Goal: Task Accomplishment & Management: Complete application form

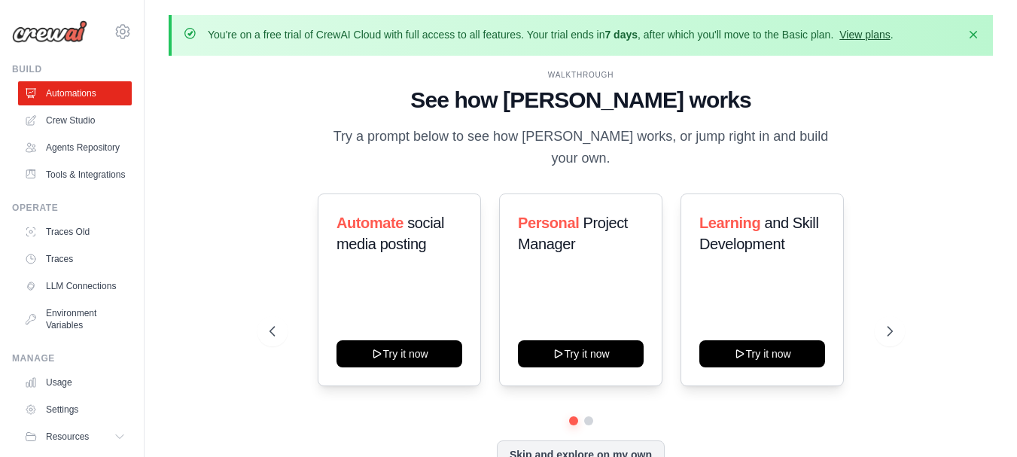
click at [890, 32] on link "View plans" at bounding box center [864, 35] width 50 height 12
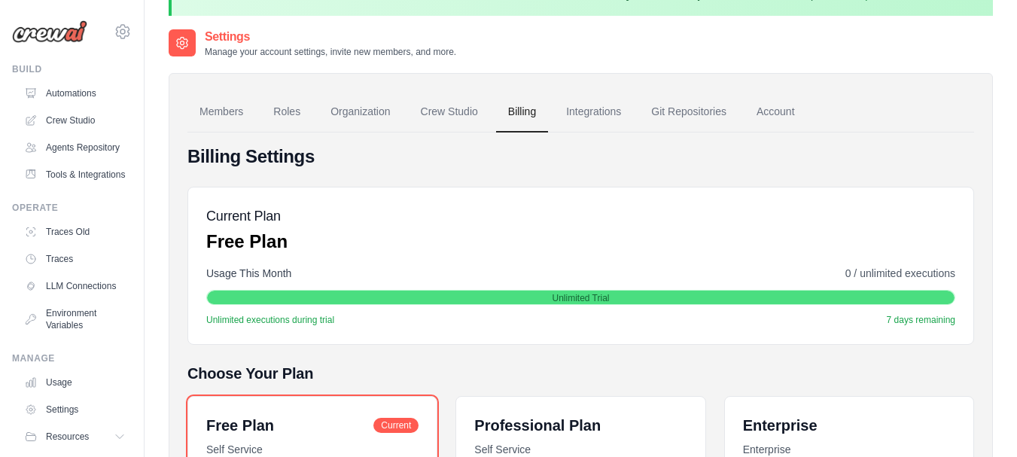
scroll to position [55, 0]
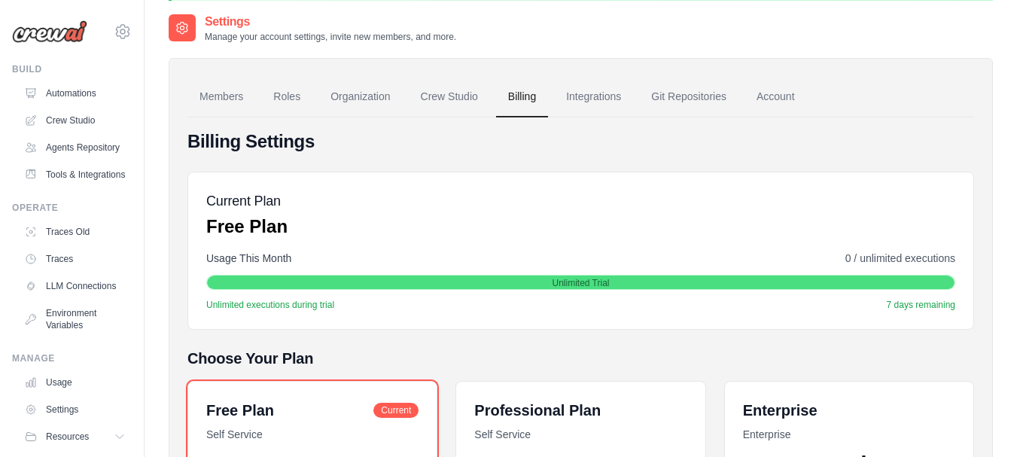
drag, startPoint x: 659, startPoint y: 282, endPoint x: 660, endPoint y: 275, distance: 7.6
click at [660, 275] on div "Unlimited Trial" at bounding box center [580, 282] width 747 height 15
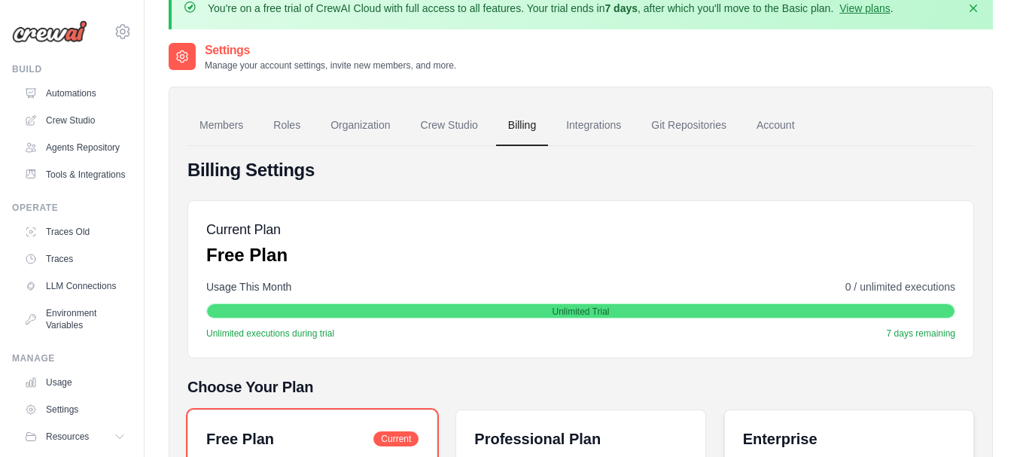
scroll to position [0, 0]
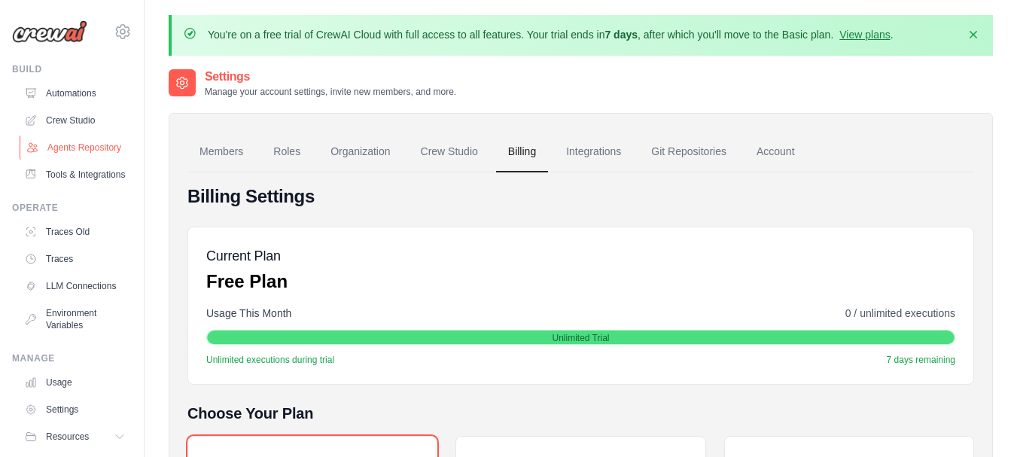
click at [69, 151] on link "Agents Repository" at bounding box center [77, 147] width 114 height 24
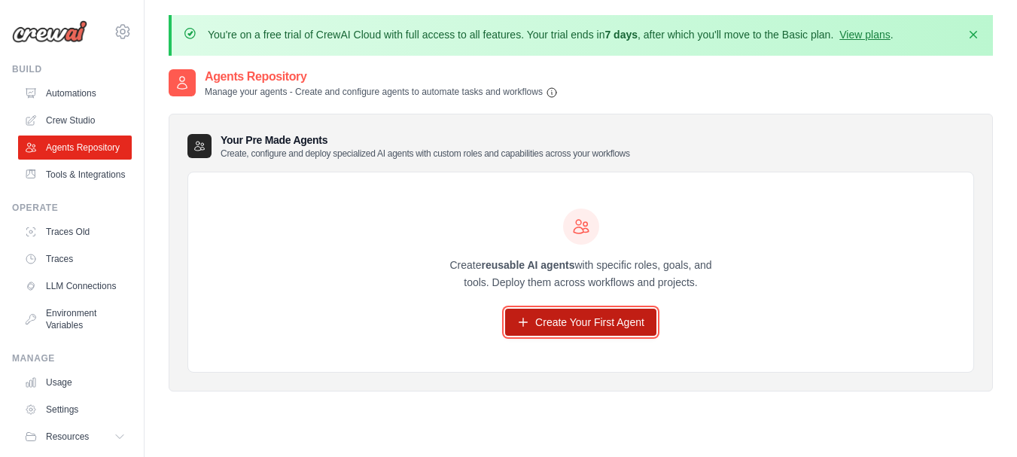
click at [522, 326] on icon at bounding box center [523, 322] width 12 height 12
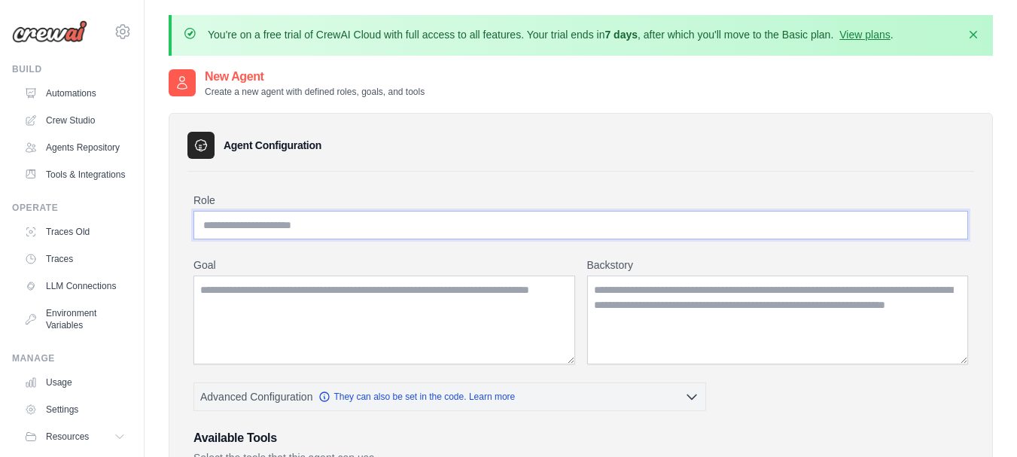
click at [384, 226] on input "Role" at bounding box center [580, 225] width 774 height 29
click at [309, 227] on input "Role" at bounding box center [580, 225] width 774 height 29
type input "*"
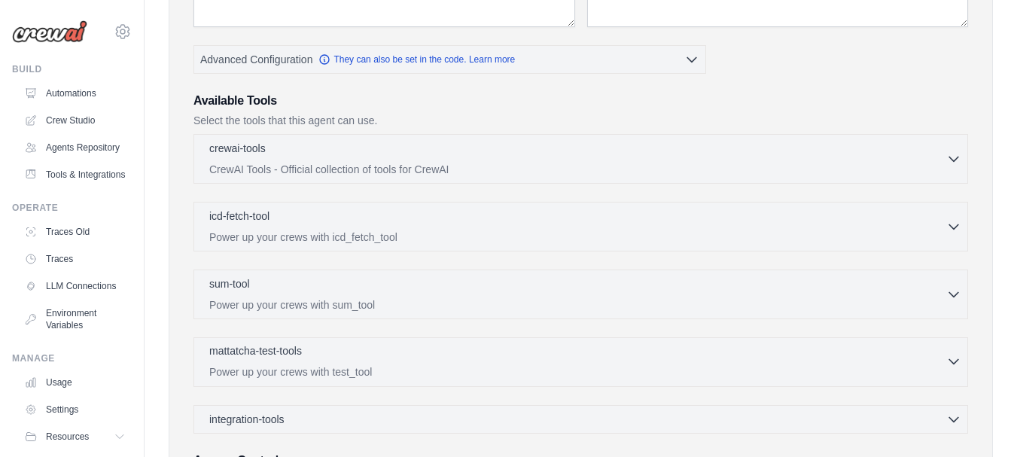
scroll to position [336, 0]
type input "**********"
click at [458, 178] on div "crewai-tools 0 selected CrewAI Tools - Official collection of tools for CrewAI …" at bounding box center [580, 160] width 774 height 50
click at [516, 151] on div "crewai-tools 0 selected" at bounding box center [577, 150] width 737 height 18
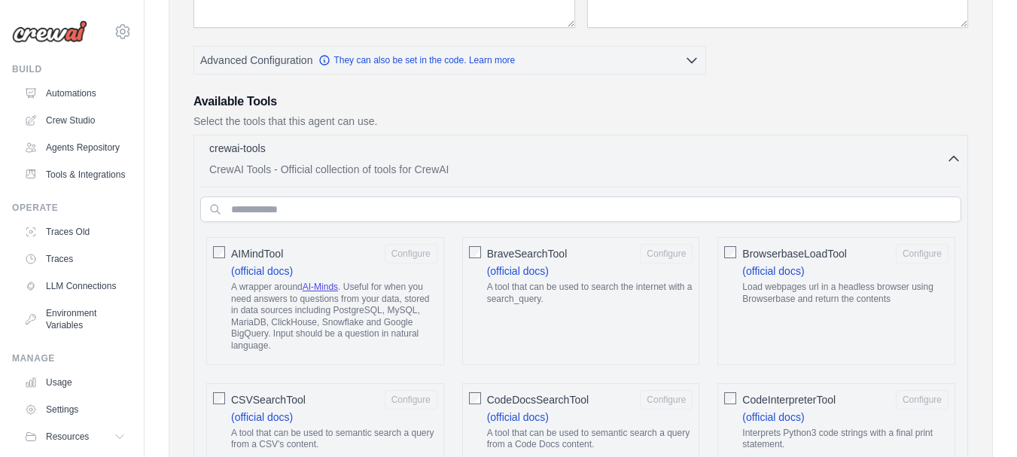
click at [516, 151] on div "crewai-tools 0 selected" at bounding box center [577, 150] width 737 height 18
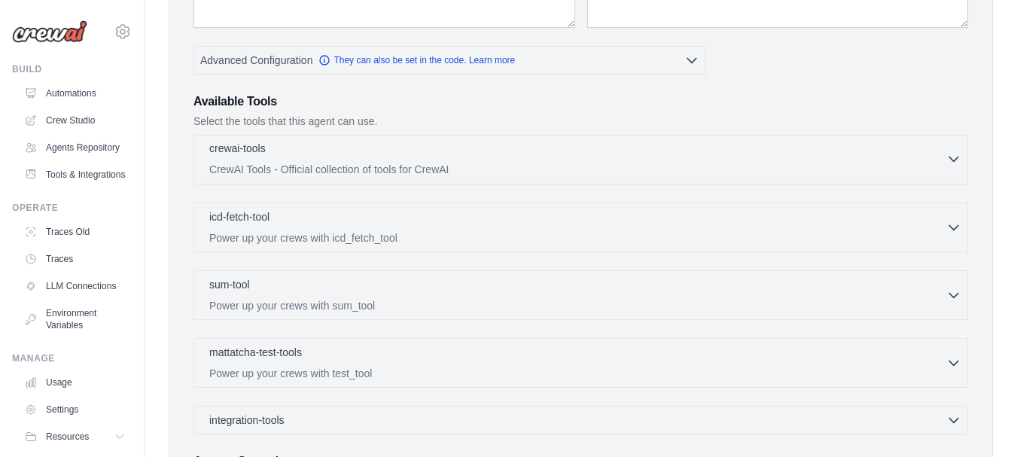
click at [528, 166] on p "CrewAI Tools - Official collection of tools for CrewAI" at bounding box center [577, 169] width 737 height 15
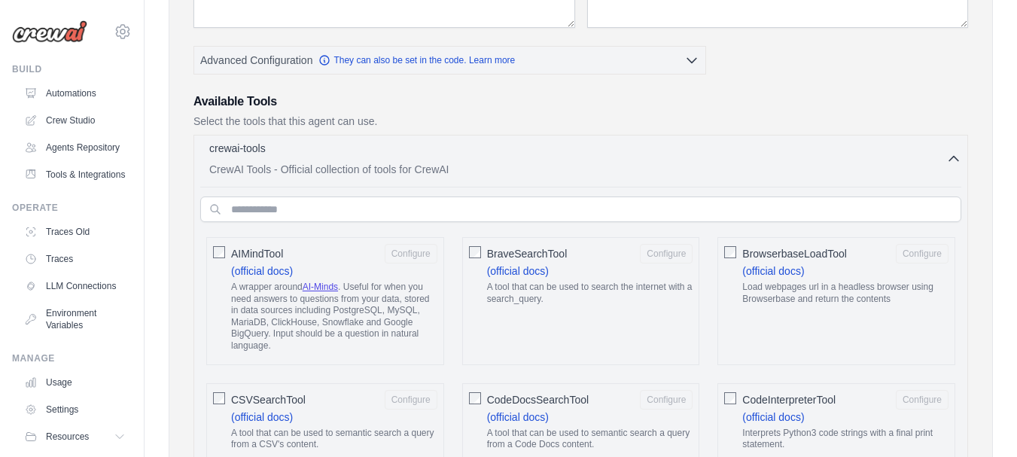
click at [528, 166] on p "CrewAI Tools - Official collection of tools for CrewAI" at bounding box center [577, 169] width 737 height 15
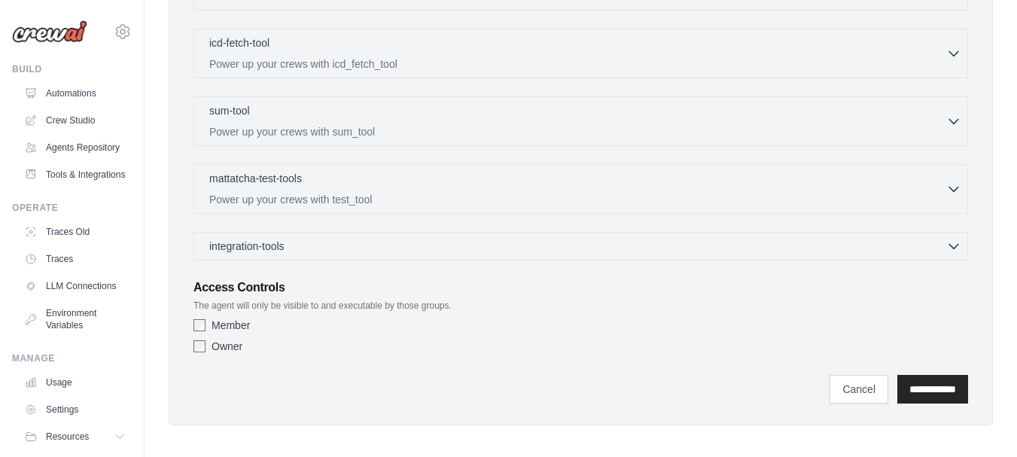
scroll to position [517, 0]
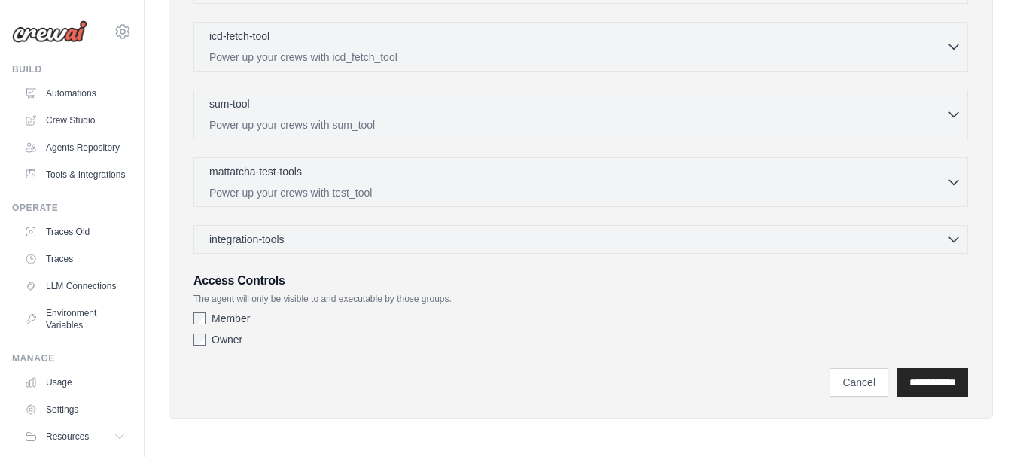
click at [339, 230] on div "integration-tools 0 selected Gmail HubSpot Microsoft Teams" at bounding box center [580, 239] width 774 height 29
click at [951, 235] on icon "button" at bounding box center [953, 238] width 15 height 15
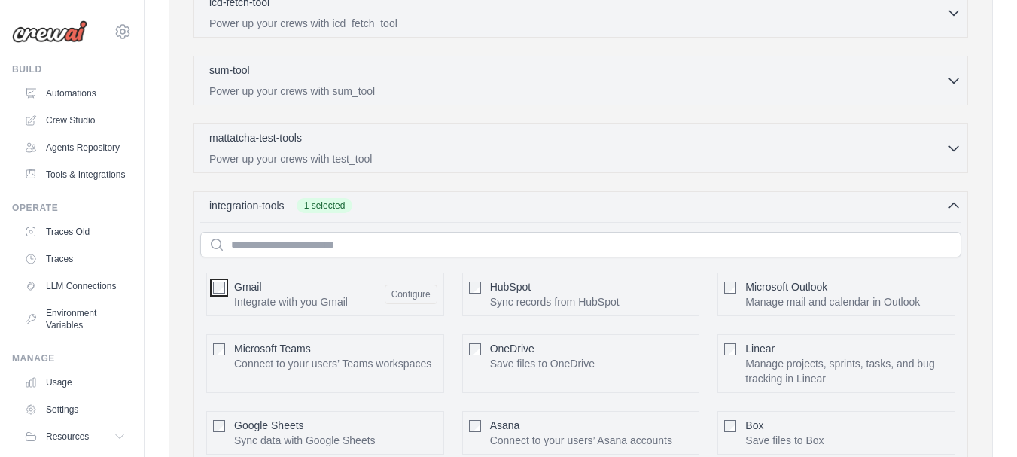
scroll to position [537, 0]
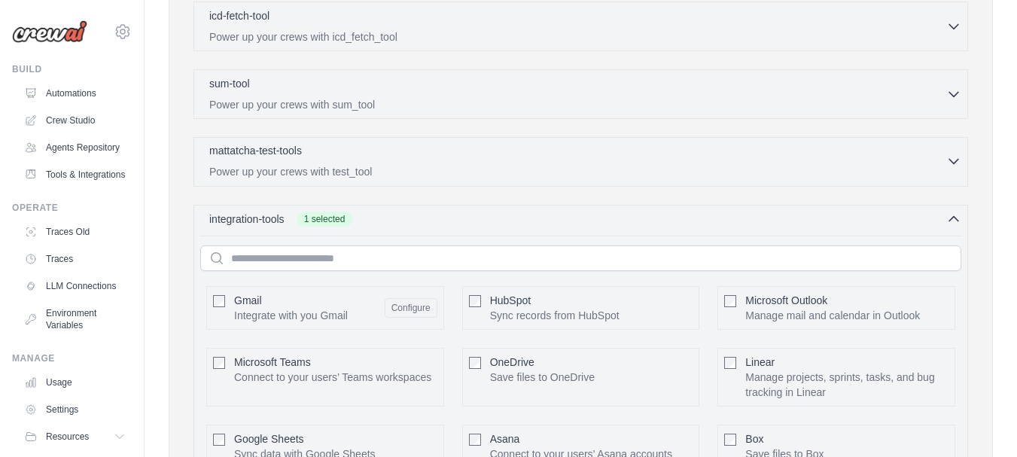
click at [950, 160] on icon "button" at bounding box center [953, 162] width 9 height 5
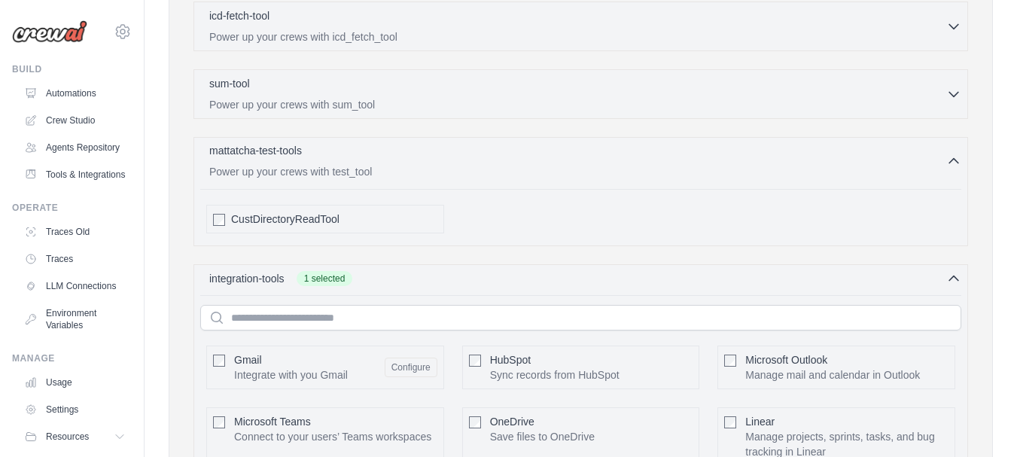
click at [950, 159] on icon "button" at bounding box center [953, 161] width 15 height 15
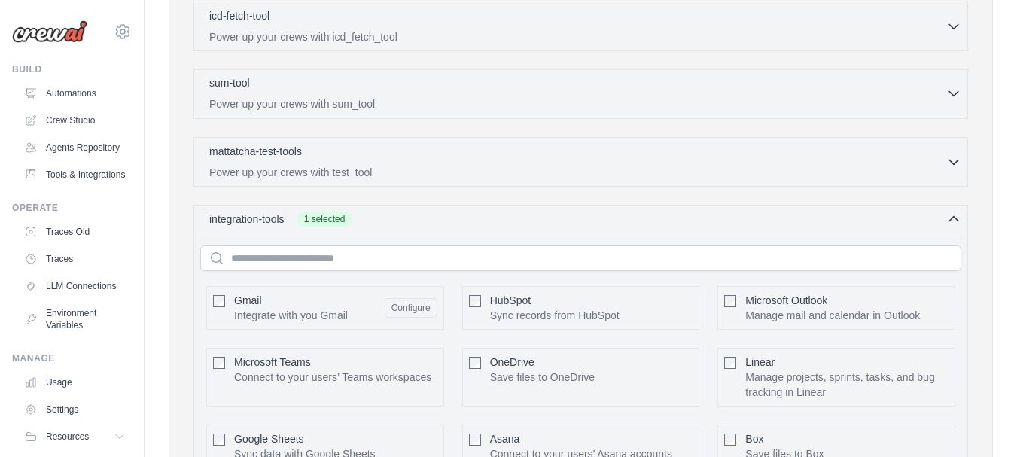
click at [955, 91] on icon "button" at bounding box center [953, 93] width 15 height 15
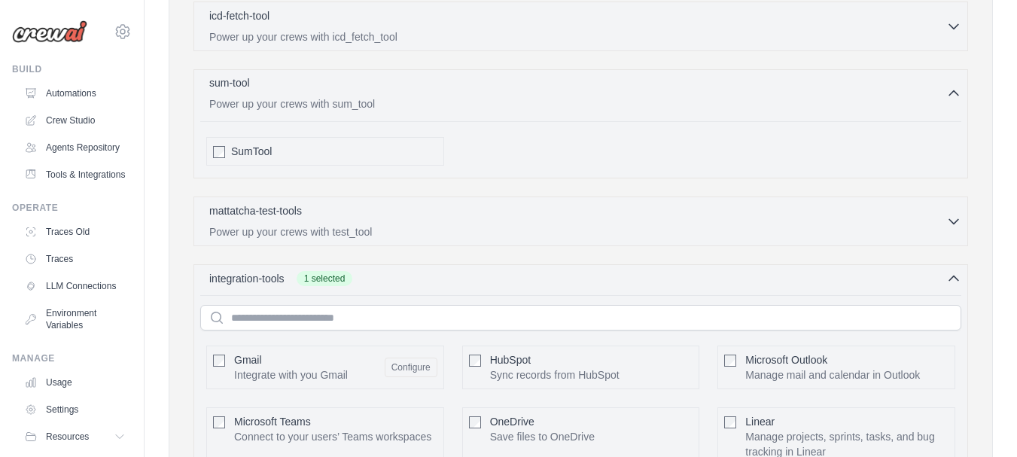
click at [926, 98] on p "Power up your crews with sum_tool" at bounding box center [577, 103] width 737 height 15
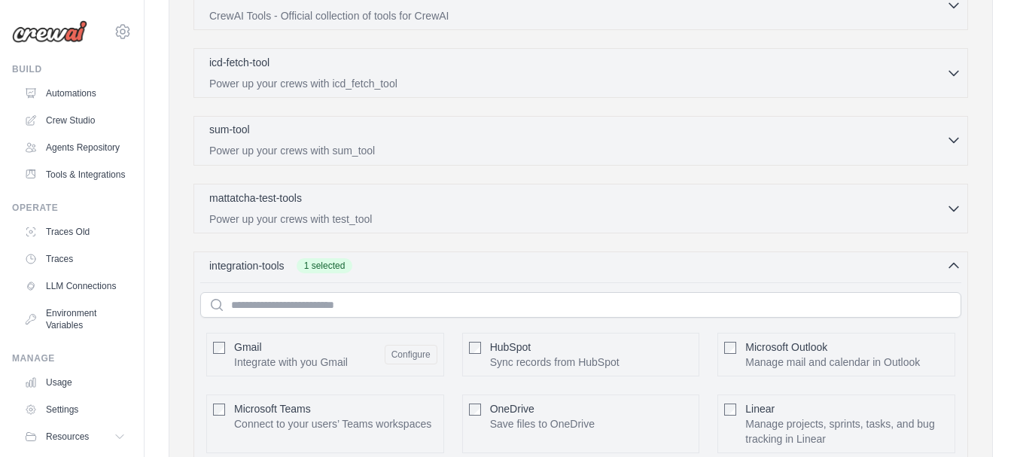
scroll to position [452, 0]
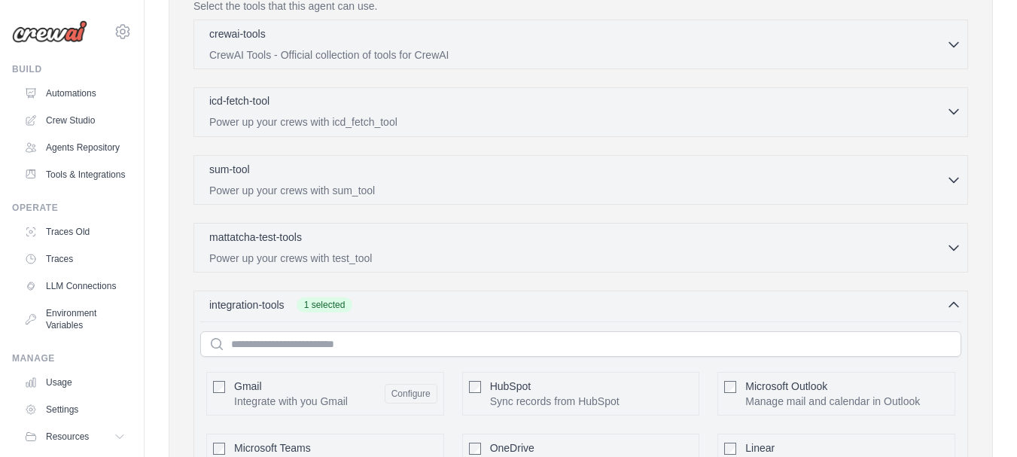
click at [946, 111] on icon "button" at bounding box center [953, 111] width 15 height 15
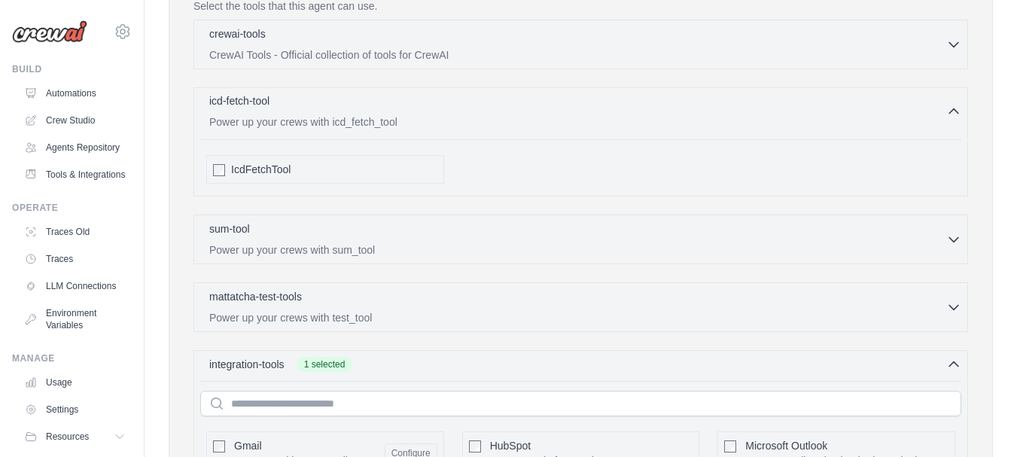
click at [946, 111] on icon "button" at bounding box center [953, 111] width 15 height 15
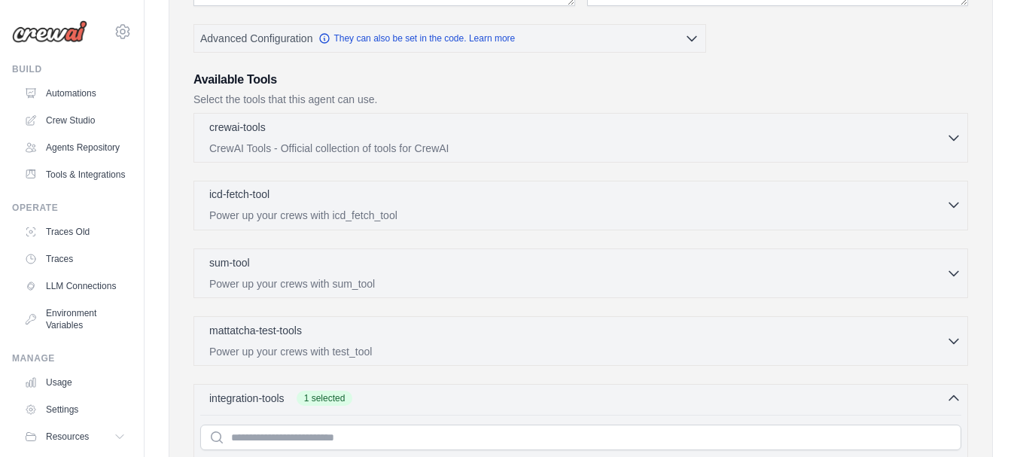
scroll to position [357, 0]
click at [951, 141] on icon "button" at bounding box center [953, 138] width 15 height 15
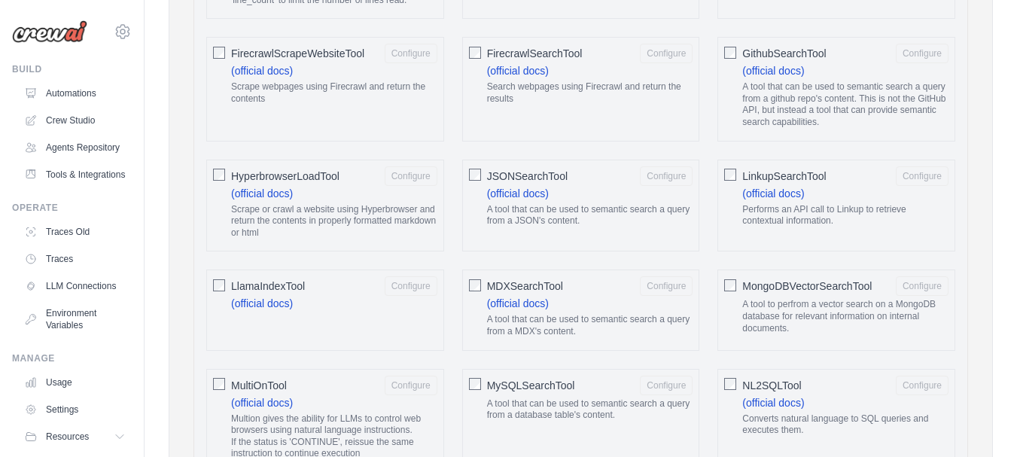
scroll to position [1219, 0]
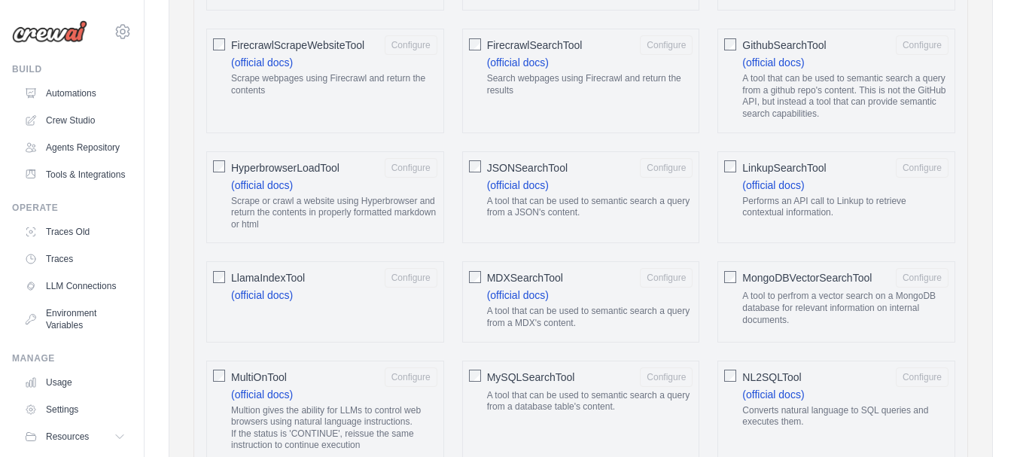
click at [671, 219] on p "A tool that can be used to semantic search a query from a JSON's content." at bounding box center [590, 207] width 206 height 23
click at [481, 184] on div "JSONSearchTool Configure (official docs) A tool that can be used to semantic se…" at bounding box center [581, 197] width 238 height 93
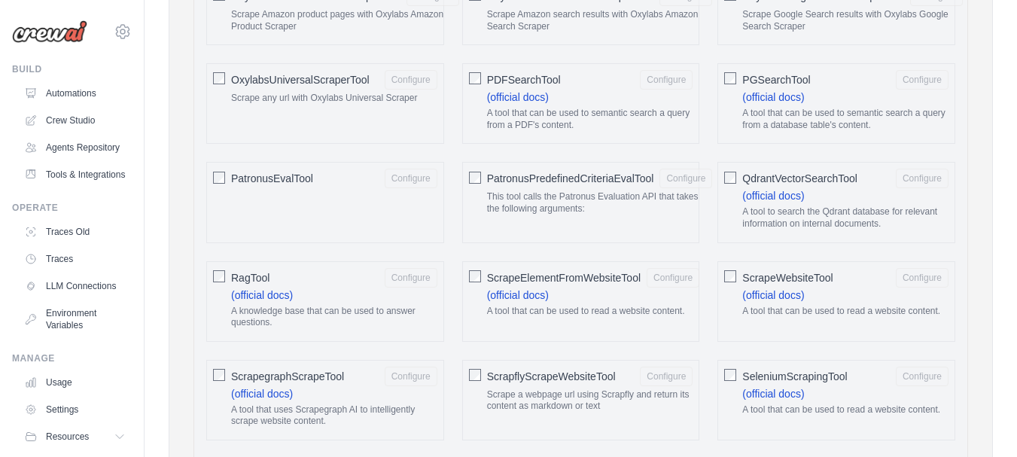
scroll to position [1727, 0]
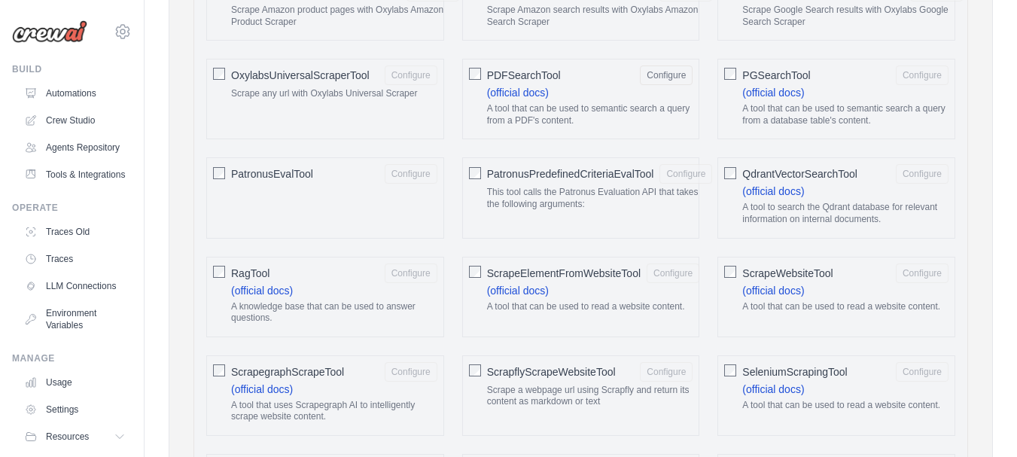
click at [598, 167] on div "AIMindTool Configure (official docs) A wrapper around AI-Minds . Useful for whe…" at bounding box center [580, 101] width 761 height 2520
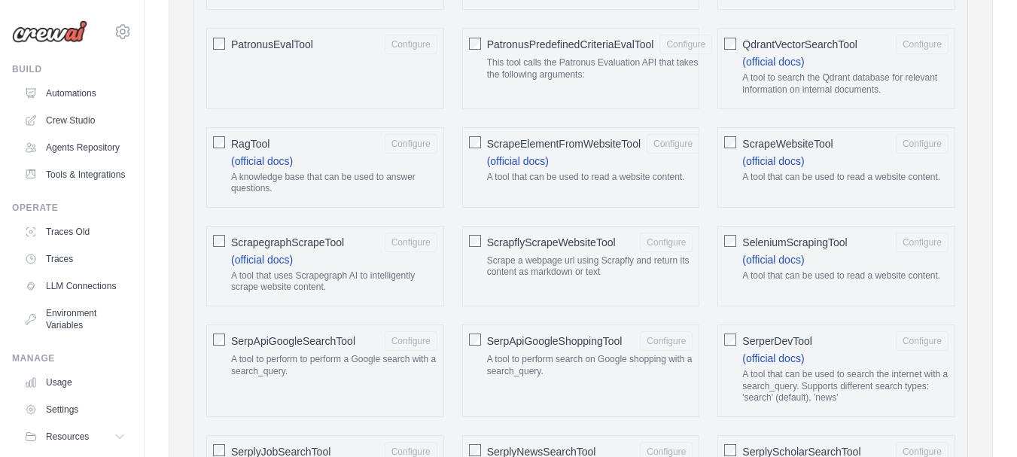
scroll to position [1857, 0]
click at [487, 306] on div "ScrapflyScrapeWebsiteTool Configure Scrape a webpage url using Scrapfly and ret…" at bounding box center [581, 265] width 238 height 81
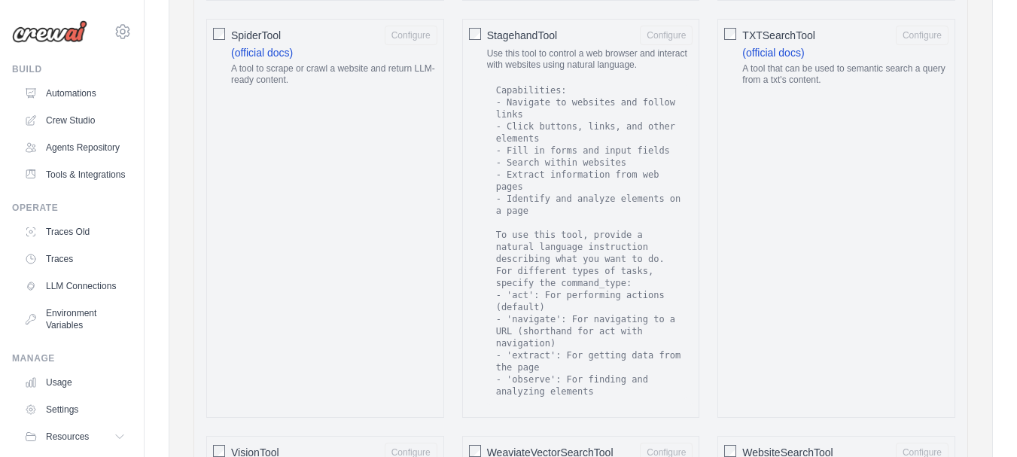
scroll to position [2459, 0]
